Goal: Information Seeking & Learning: Learn about a topic

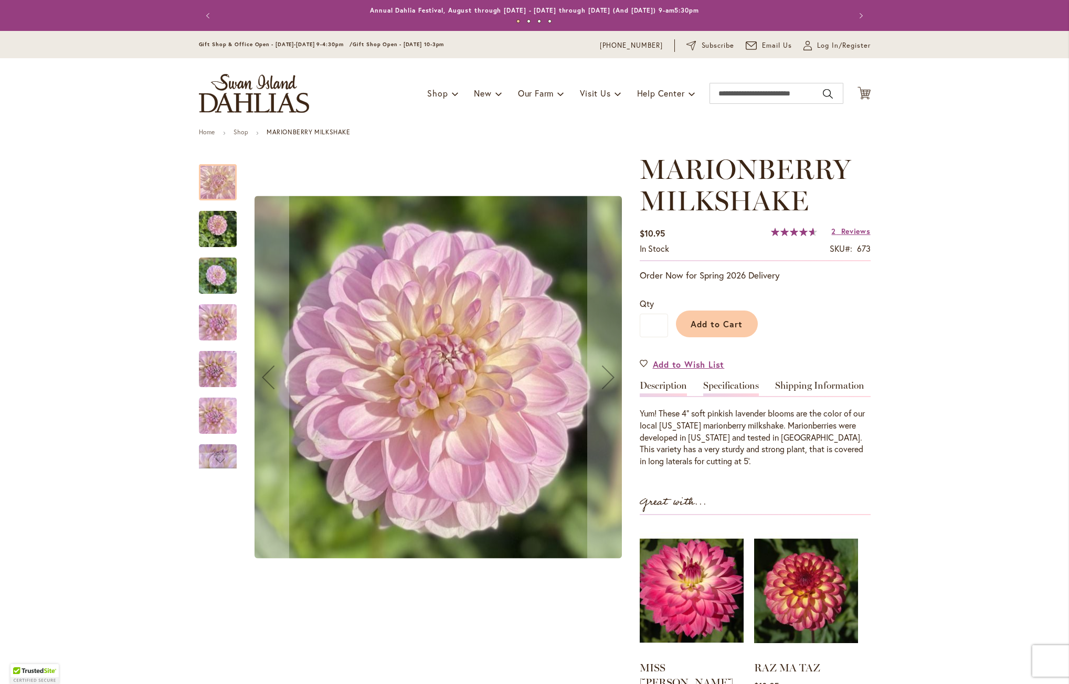
click at [731, 386] on link "Specifications" at bounding box center [731, 388] width 56 height 15
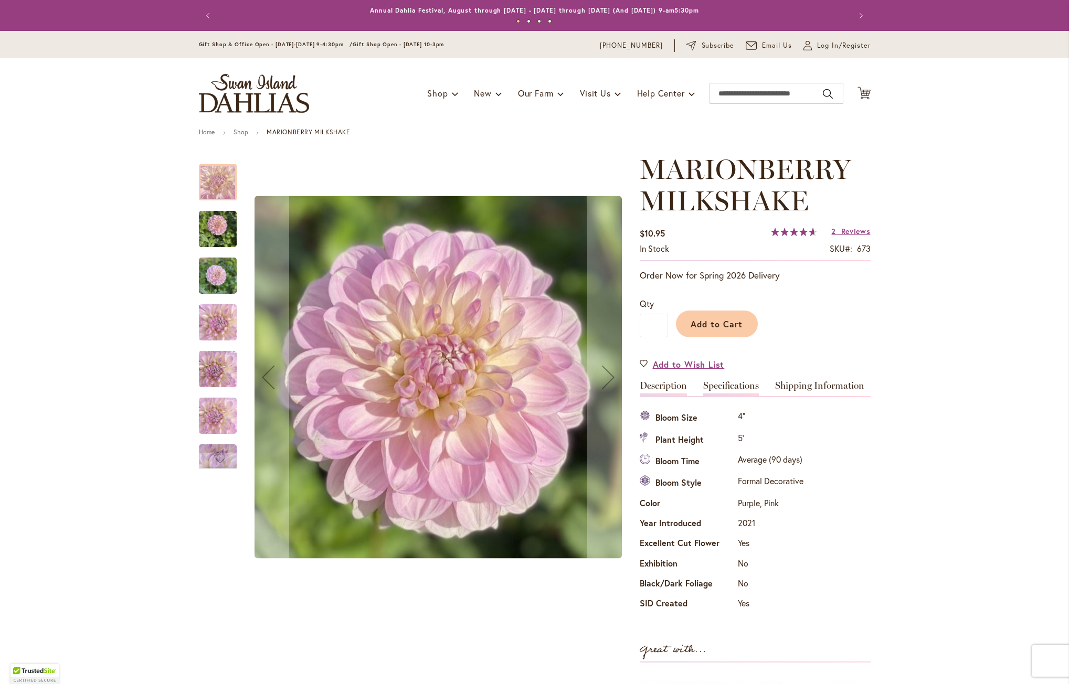
click at [656, 389] on link "Description" at bounding box center [663, 388] width 47 height 15
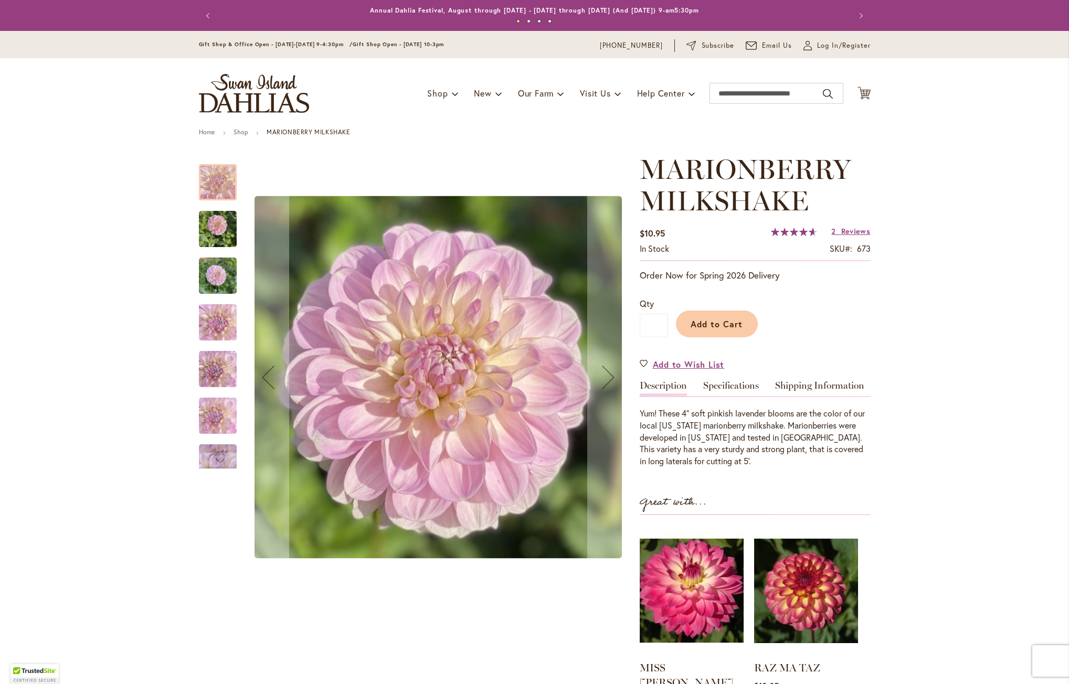
click at [199, 373] on img "MARIONBERRY MILKSHAKE" at bounding box center [218, 369] width 38 height 50
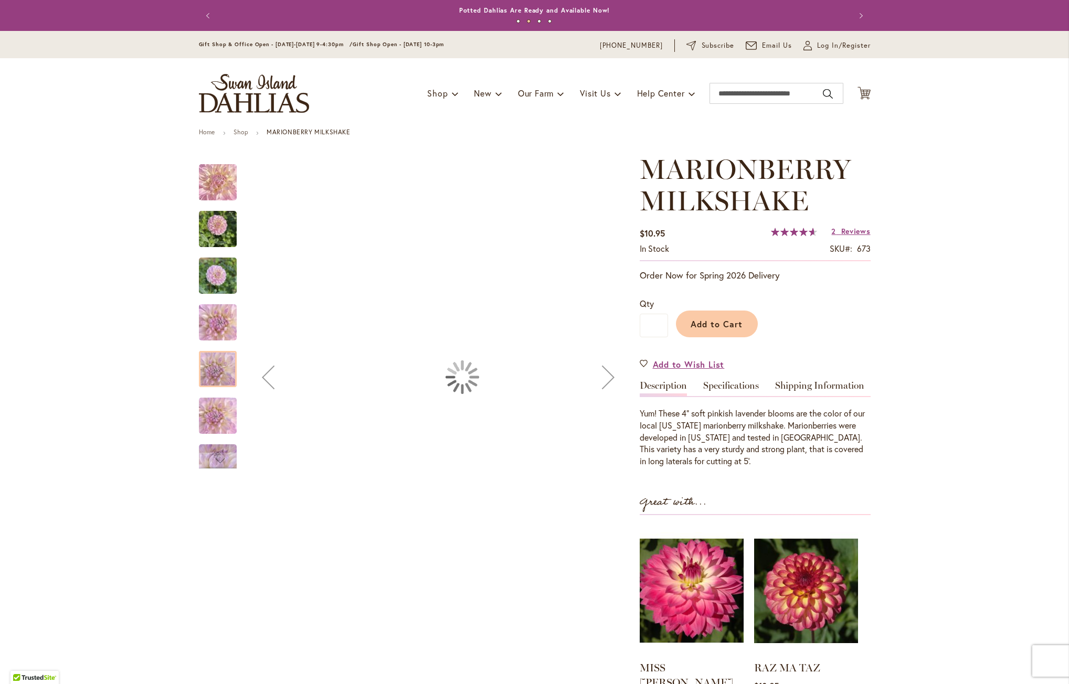
click at [212, 414] on img "MARIONBERRY MILKSHAKE" at bounding box center [218, 415] width 38 height 67
